Goal: Ask a question

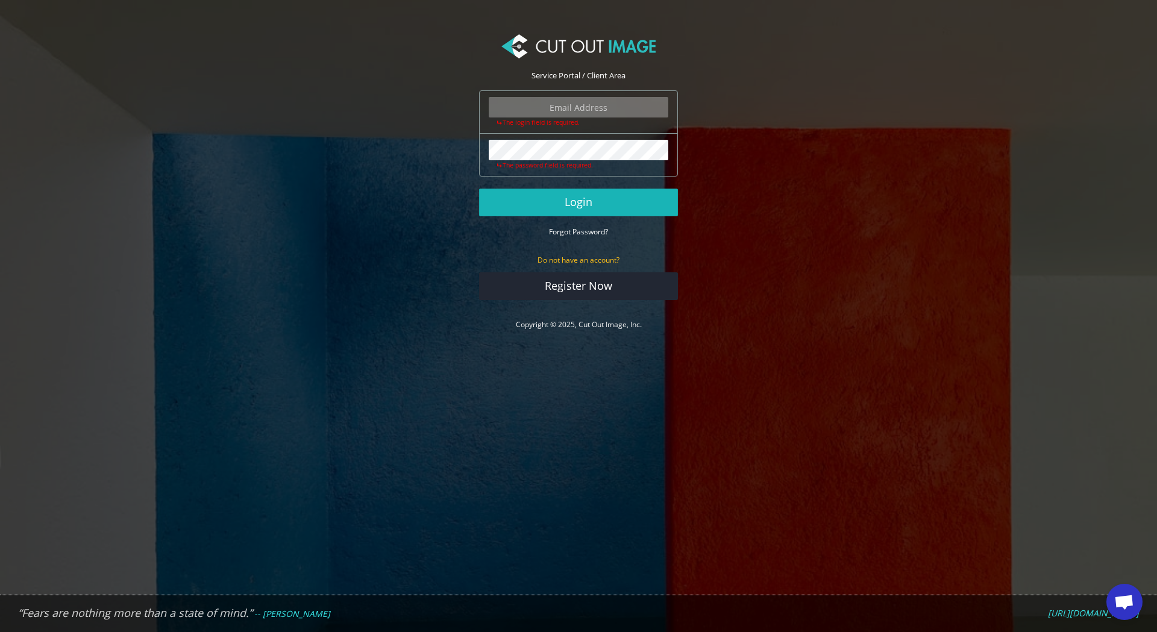
scroll to position [1237, 0]
type input "[EMAIL_ADDRESS][DOMAIN_NAME]"
click at [597, 200] on button "Login" at bounding box center [578, 203] width 199 height 28
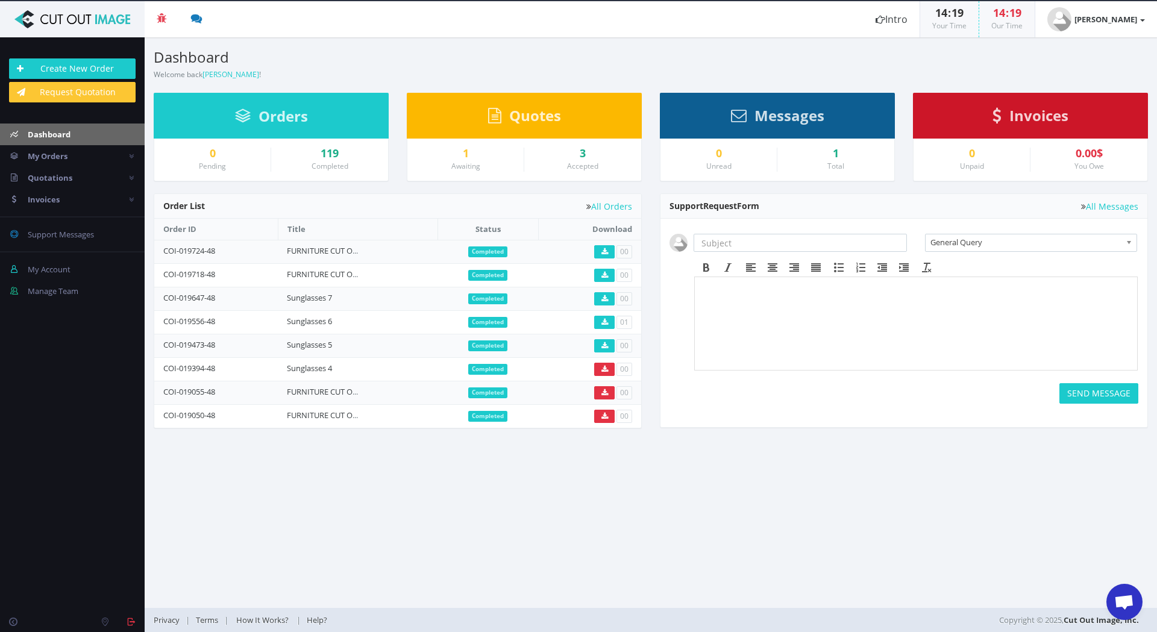
scroll to position [1237, 0]
click at [66, 181] on span "Quotations" at bounding box center [50, 177] width 45 height 11
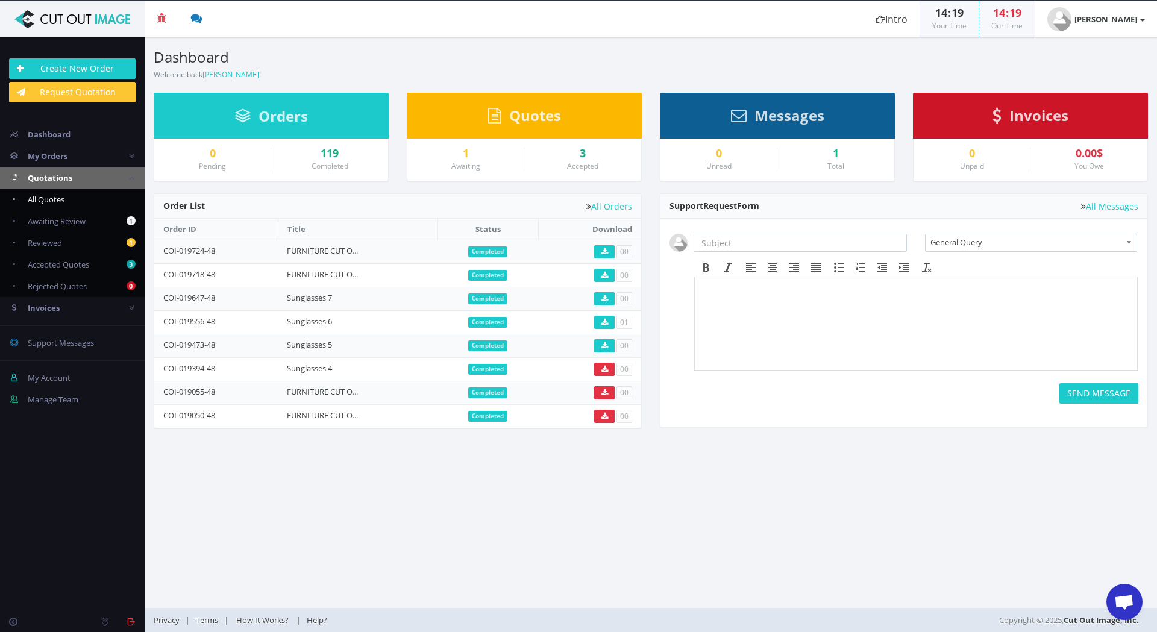
click at [61, 196] on span "All Quotes" at bounding box center [46, 199] width 37 height 11
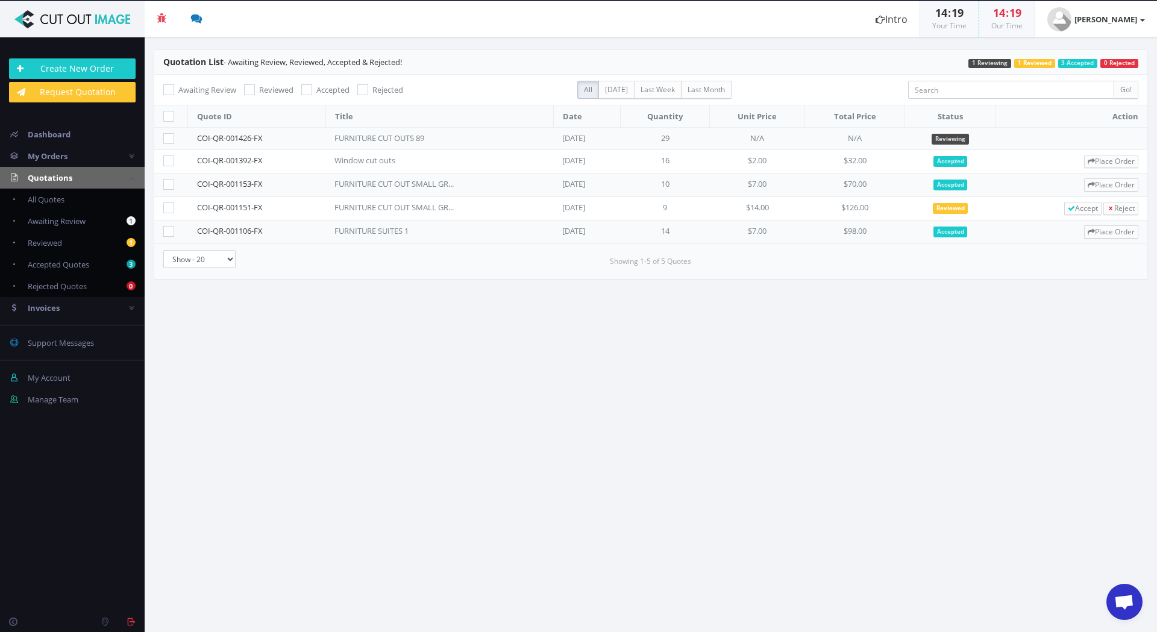
scroll to position [1237, 0]
click at [1129, 600] on span "Open chat" at bounding box center [1125, 603] width 20 height 17
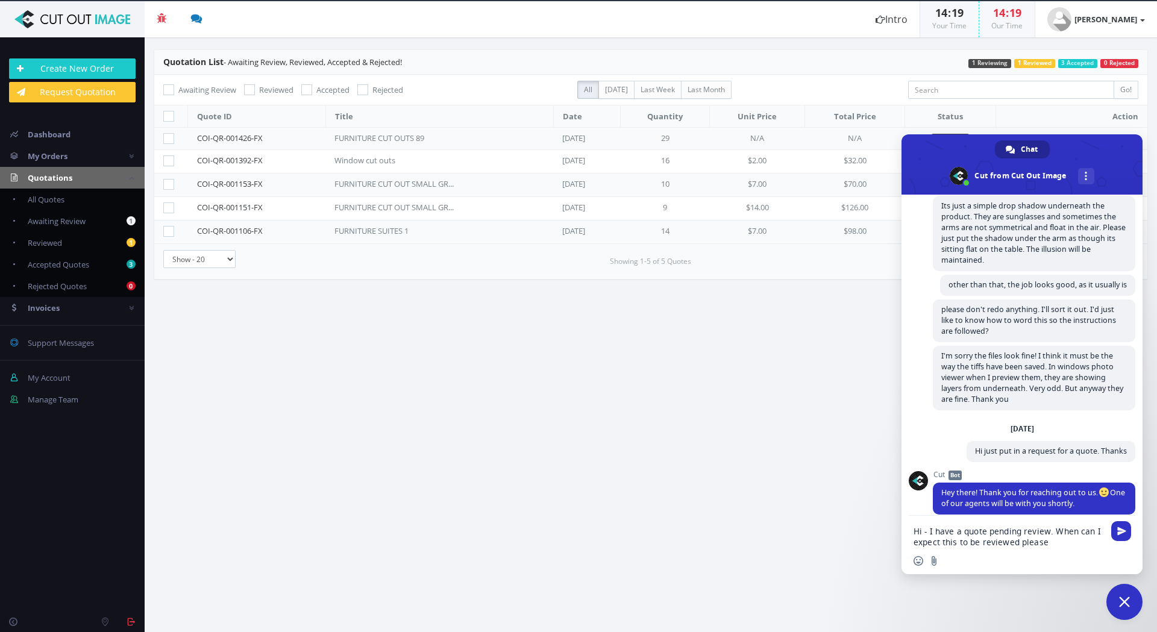
type textarea "Hi - I have a quote pending review. When can I expect this to be reviewed pleas…"
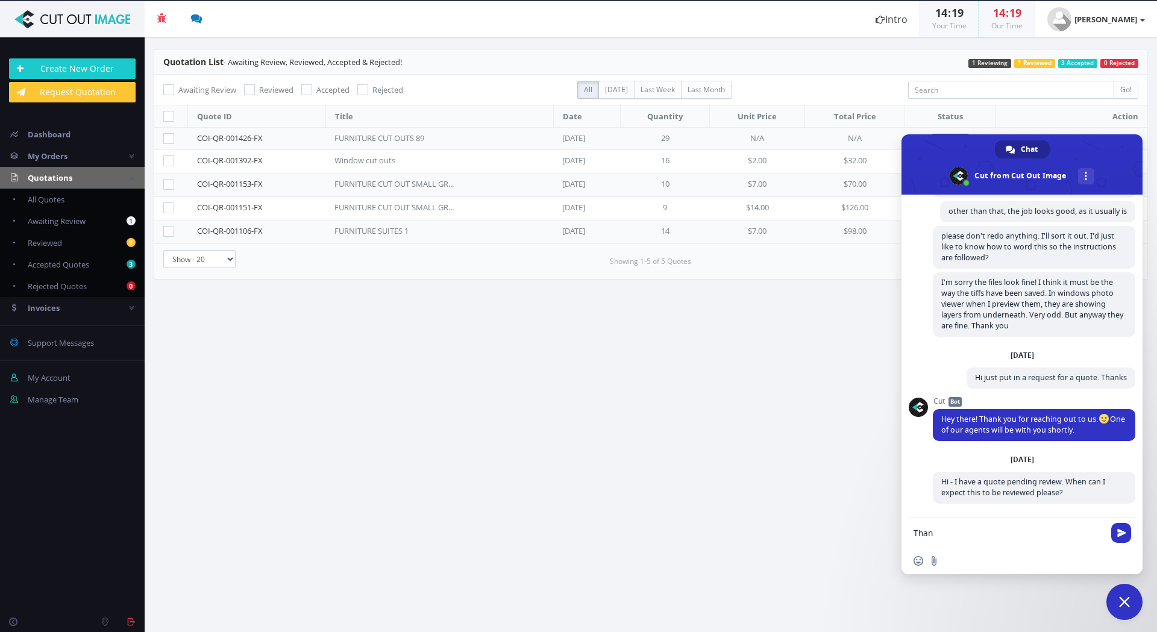
scroll to position [1300, 0]
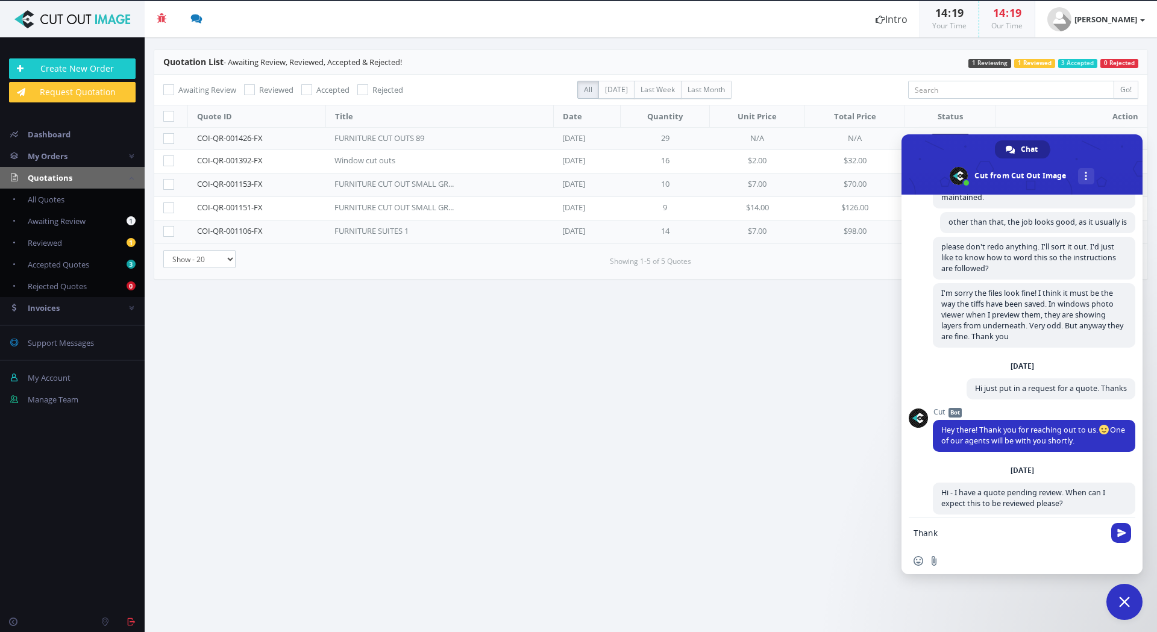
type textarea "Thanks"
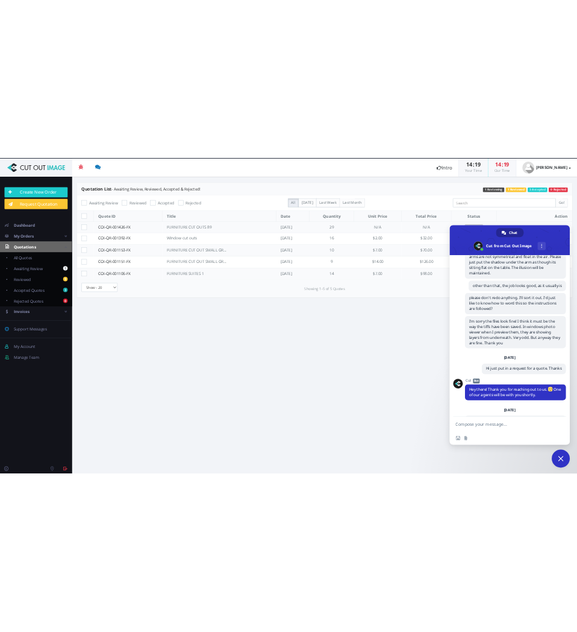
scroll to position [1377, 0]
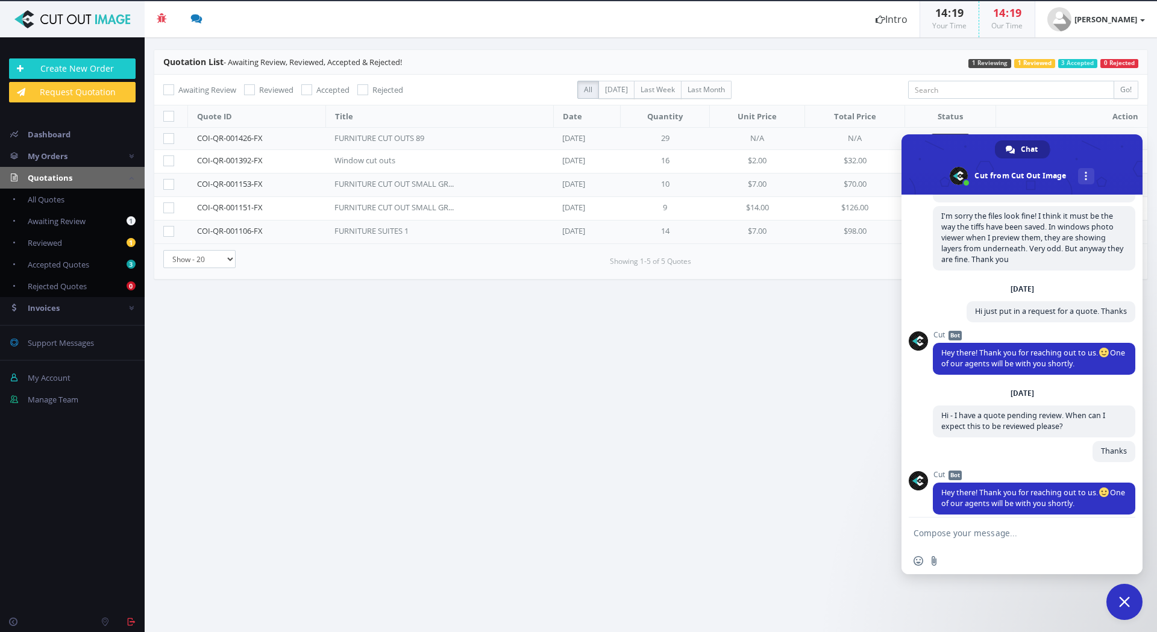
click at [1124, 599] on span "Close chat" at bounding box center [1124, 602] width 11 height 11
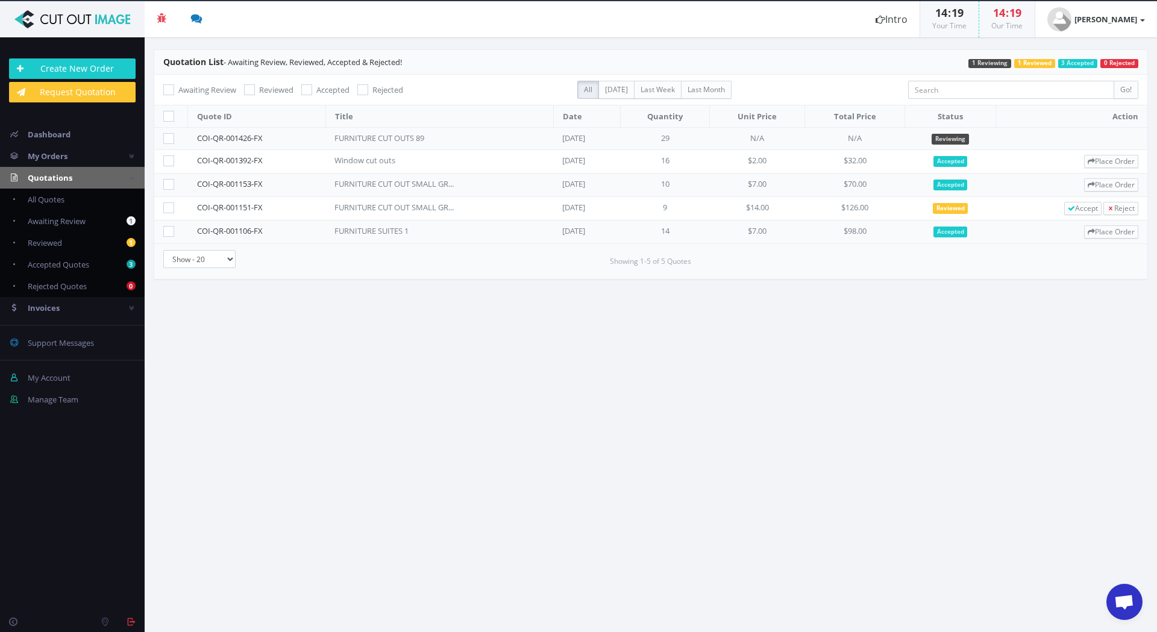
click at [506, 144] on td "FURNITURE CUT OUTS 89" at bounding box center [439, 139] width 228 height 22
click at [391, 139] on div "FURNITURE CUT OUTS 89" at bounding box center [395, 138] width 121 height 11
click at [335, 140] on div "FURNITURE CUT OUTS 89" at bounding box center [395, 138] width 121 height 11
click at [227, 139] on link "COI-QR-001426-FX" at bounding box center [230, 138] width 66 height 11
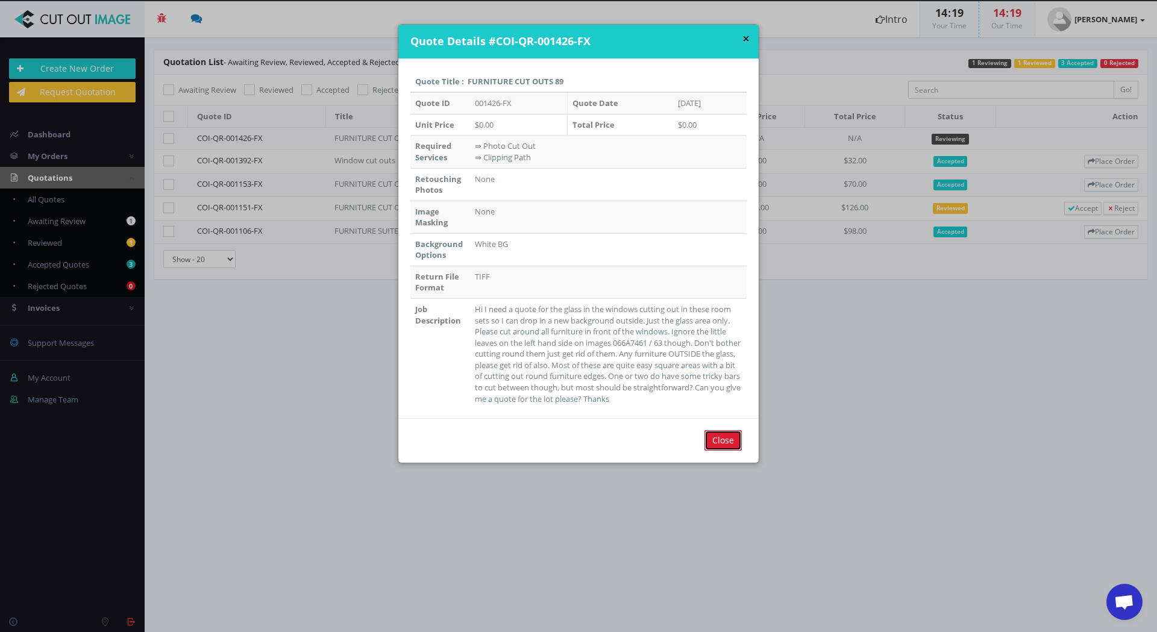
click at [711, 439] on input "Close" at bounding box center [723, 440] width 37 height 20
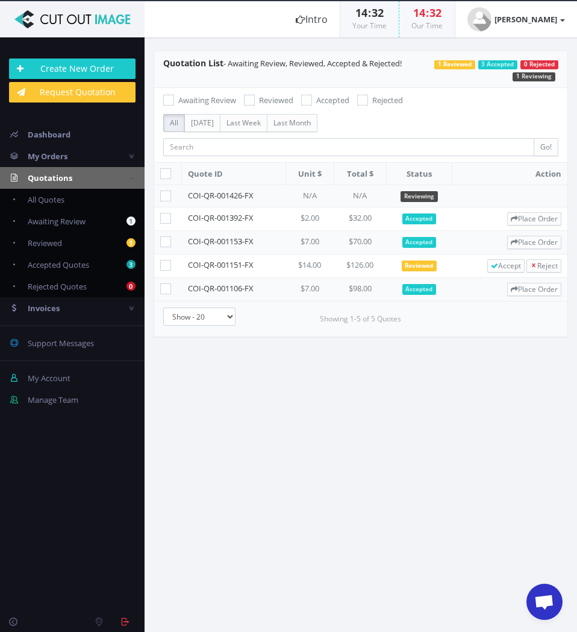
click at [541, 594] on span "Open chat" at bounding box center [545, 602] width 20 height 17
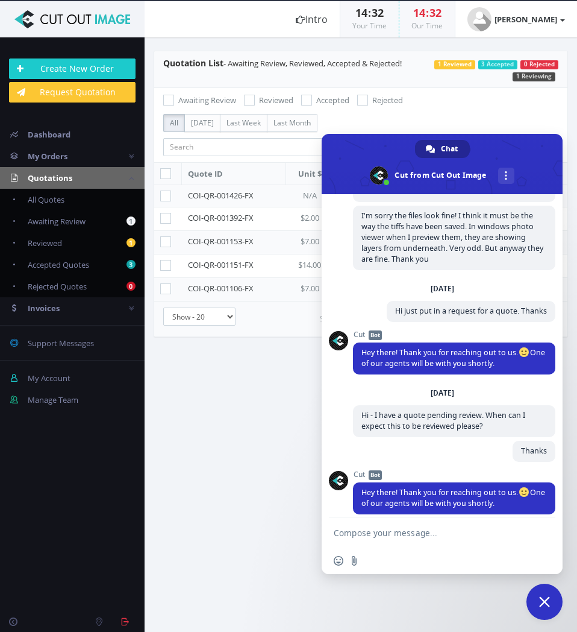
click at [253, 430] on section "Quotation List - Awaiting Review, Reviewed, Accepted & Rejected! 0 Rejected 3 A…" at bounding box center [361, 335] width 433 height 593
click at [550, 599] on span "Close chat" at bounding box center [545, 601] width 36 height 36
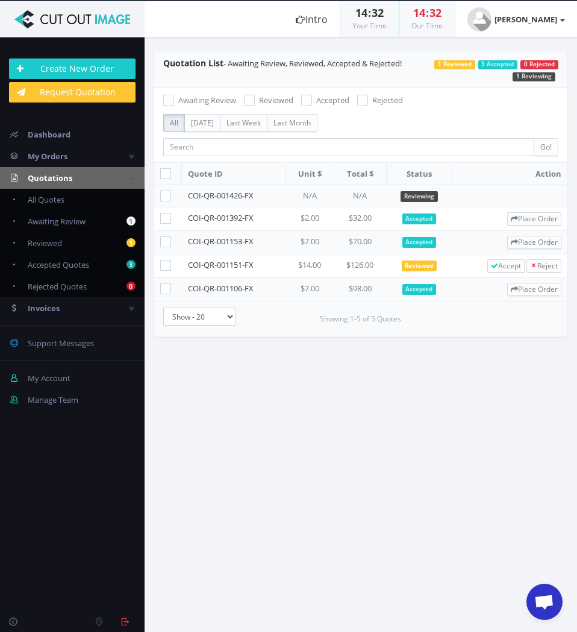
click at [432, 521] on section "Quotation List - Awaiting Review, Reviewed, Accepted & Rejected! 0 Rejected 3 A…" at bounding box center [361, 335] width 433 height 593
click at [535, 600] on span "Open chat" at bounding box center [545, 602] width 20 height 17
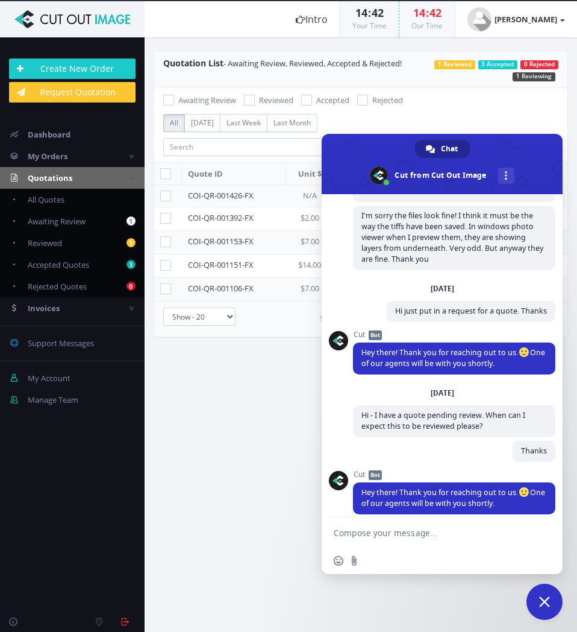
click at [260, 383] on section "Quotation List - Awaiting Review, Reviewed, Accepted & Rejected! 0 Rejected 3 A…" at bounding box center [361, 335] width 433 height 593
click at [57, 178] on span "Quotations" at bounding box center [50, 177] width 45 height 11
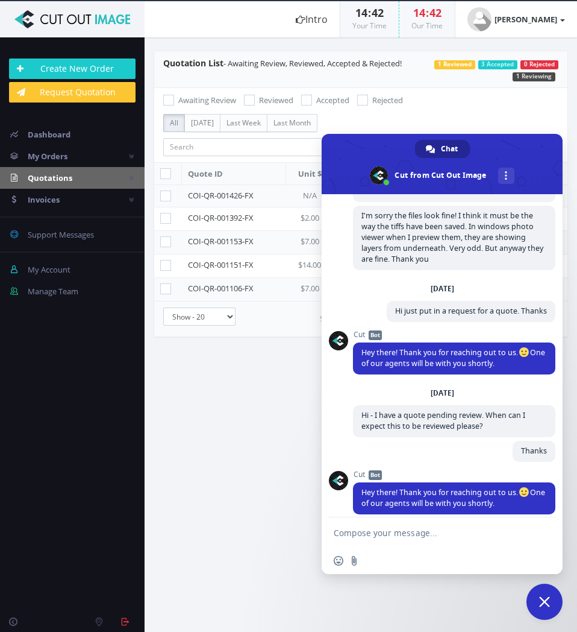
click at [41, 172] on span "Quotations" at bounding box center [50, 177] width 45 height 11
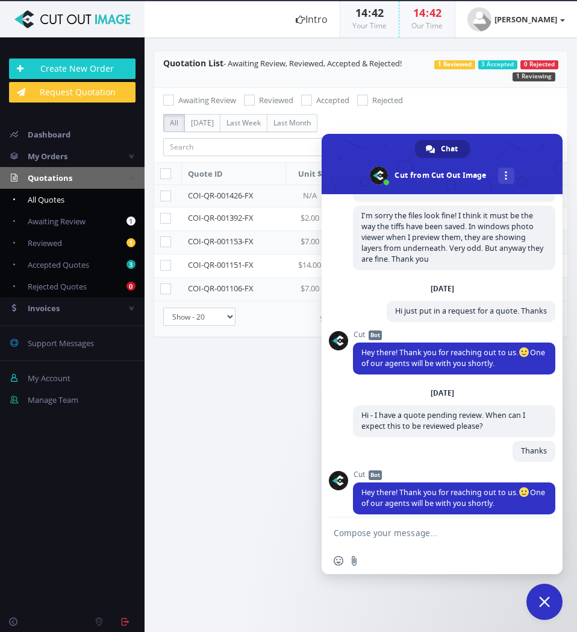
click at [42, 203] on span "All Quotes" at bounding box center [46, 199] width 37 height 11
click at [236, 386] on section "Quotation List - Awaiting Review, Reviewed, Accepted & Rejected! 0 Rejected 3 A…" at bounding box center [361, 335] width 433 height 593
click at [548, 614] on span "Close chat" at bounding box center [545, 601] width 36 height 36
